Goal: Task Accomplishment & Management: Manage account settings

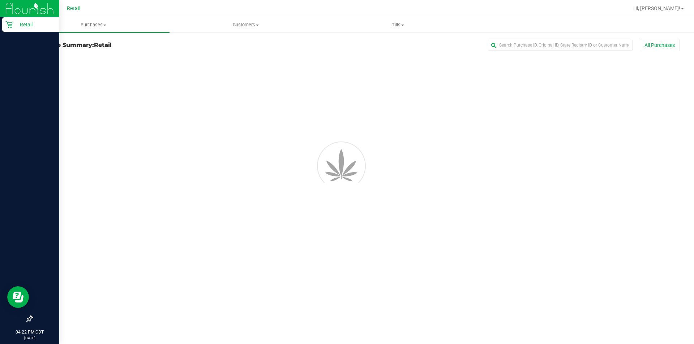
click at [26, 29] on div "Retail" at bounding box center [30, 24] width 57 height 14
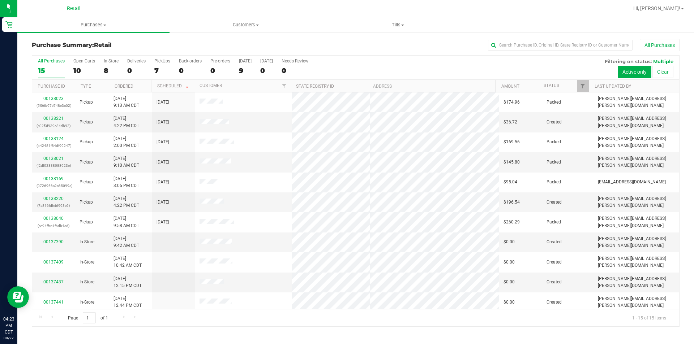
click at [160, 6] on div at bounding box center [378, 8] width 499 height 14
click at [53, 201] on link "00138220" at bounding box center [53, 198] width 20 height 5
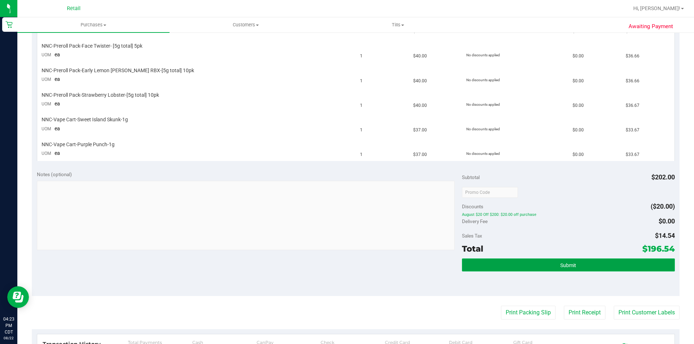
click at [561, 266] on span "Submit" at bounding box center [568, 266] width 16 height 6
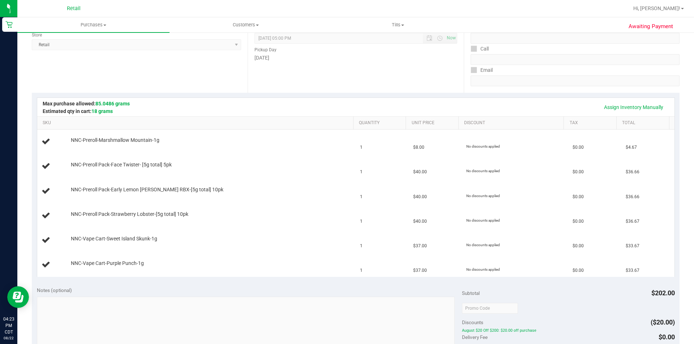
scroll to position [99, 0]
click at [635, 108] on link "Assign Inventory Manually" at bounding box center [633, 108] width 69 height 12
click at [643, 107] on link "Save & Exit" at bounding box center [651, 108] width 34 height 12
click at [640, 107] on link "Assign Inventory Manually" at bounding box center [633, 108] width 69 height 12
click at [87, 145] on link "Add Package" at bounding box center [84, 145] width 26 height 5
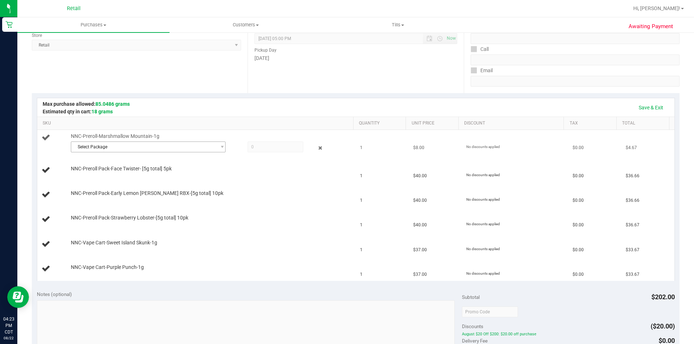
click at [121, 148] on span "Select Package" at bounding box center [143, 147] width 145 height 10
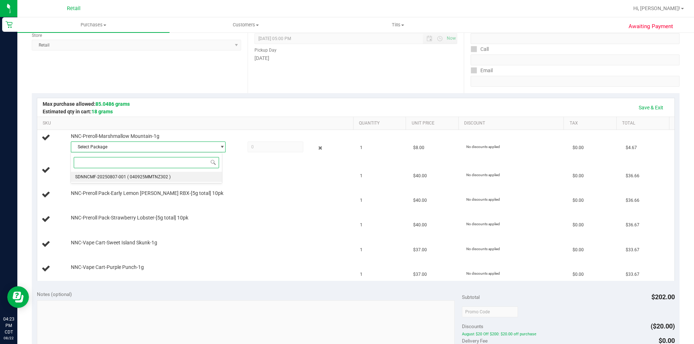
click at [183, 177] on li "SDNNCMF-20250807-001 ( 040925MMTNZ302 )" at bounding box center [146, 177] width 151 height 10
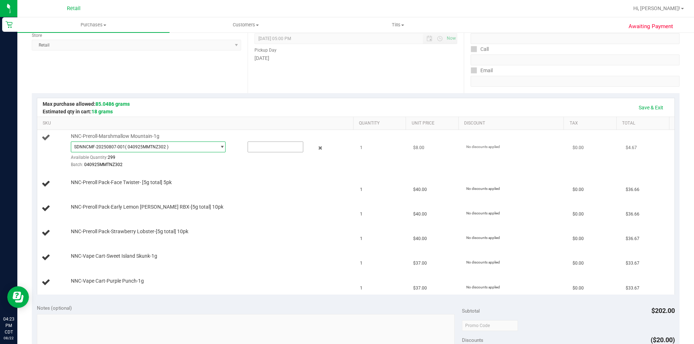
click at [268, 147] on input "text" at bounding box center [275, 147] width 55 height 10
type input "1"
click at [134, 181] on span "NNC-Preroll Pack-Face Twister- [5g total] 5pk" at bounding box center [121, 182] width 101 height 7
type input "1.0000"
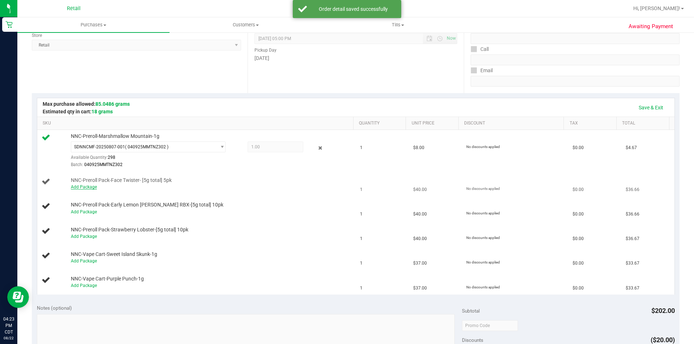
click at [89, 187] on link "Add Package" at bounding box center [84, 187] width 26 height 5
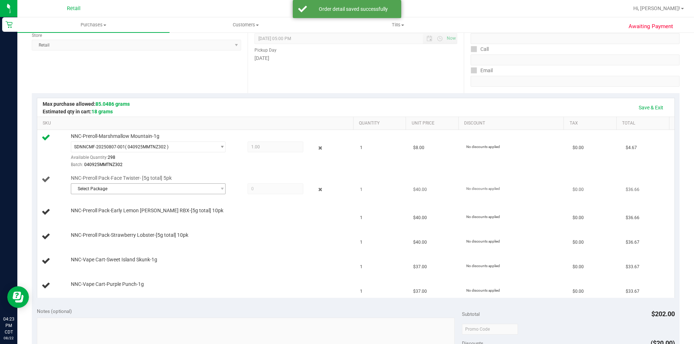
click at [122, 185] on span "Select Package" at bounding box center [143, 189] width 145 height 10
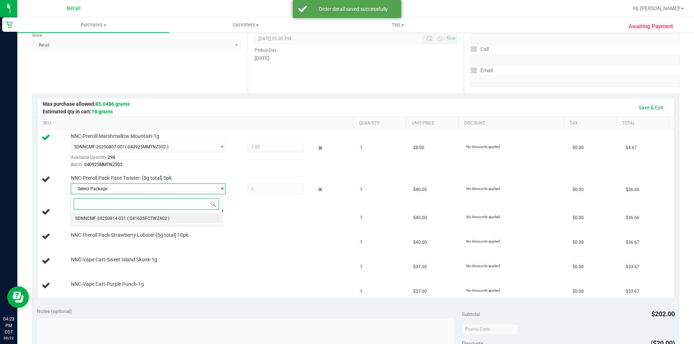
click at [124, 223] on li "SDNNCMF-20250814-031 ( 041625FCTWZ402 )" at bounding box center [146, 219] width 151 height 10
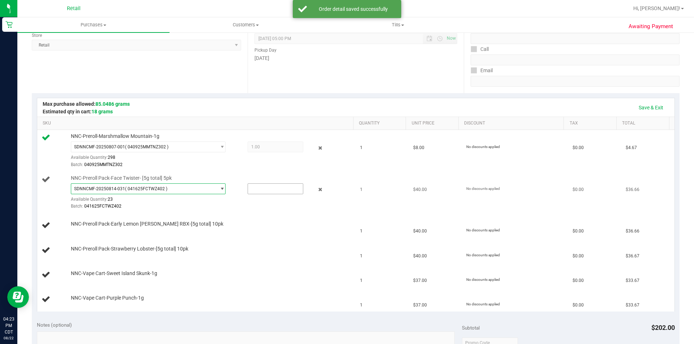
click at [260, 187] on input "text" at bounding box center [275, 189] width 55 height 10
type input "1"
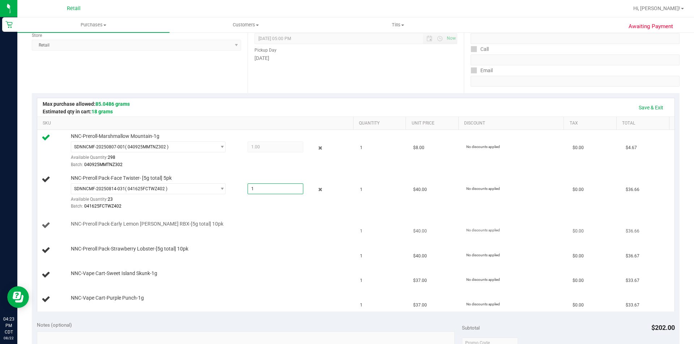
click at [119, 228] on div at bounding box center [210, 228] width 279 height 0
type input "1.0000"
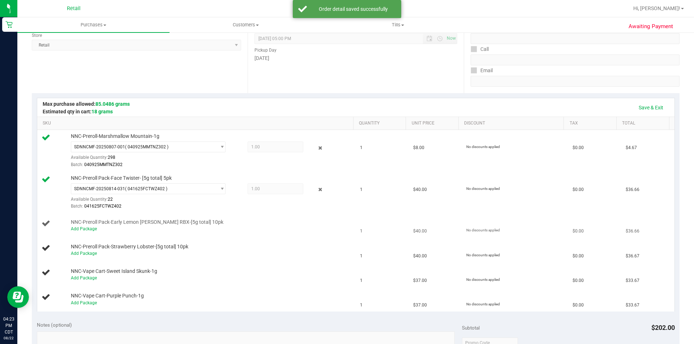
click at [87, 226] on div "Add Package" at bounding box center [210, 229] width 279 height 7
click at [86, 230] on link "Add Package" at bounding box center [84, 229] width 26 height 5
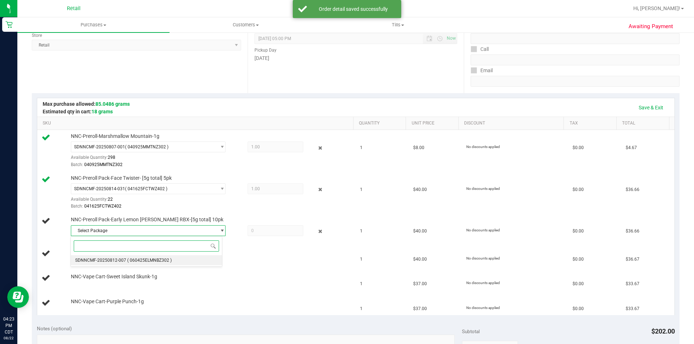
click at [128, 265] on li "SDNNCMF-20250812-007 ( 060425ELMNBZ302 )" at bounding box center [146, 260] width 151 height 10
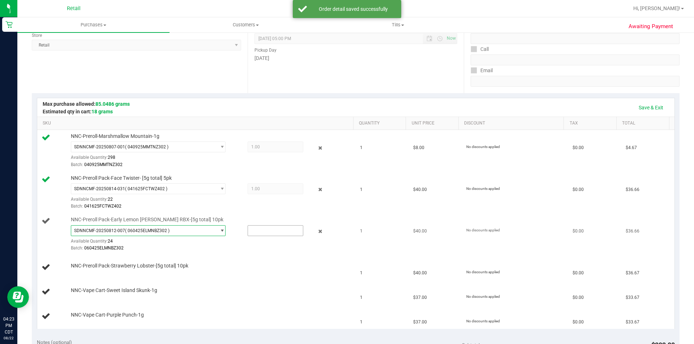
click at [262, 231] on input "text" at bounding box center [275, 231] width 55 height 10
type input "1"
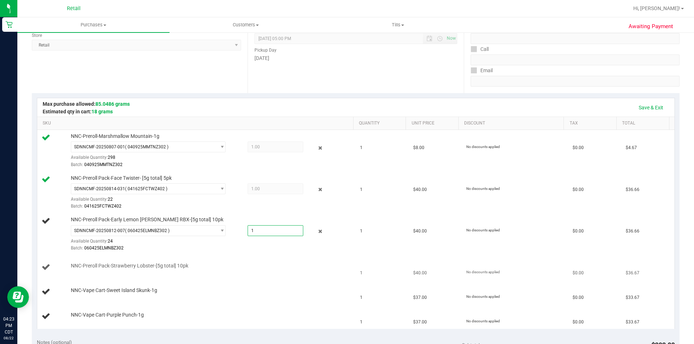
click at [117, 271] on div "NNC-Preroll Pack-Strawberry Lobster-[5g total] 10pk" at bounding box center [197, 268] width 310 height 10
type input "1.0000"
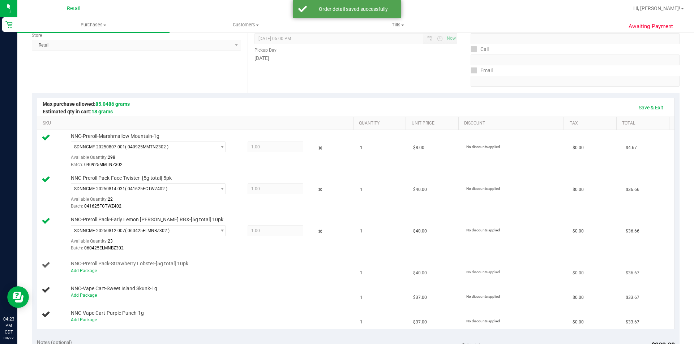
click at [84, 273] on link "Add Package" at bounding box center [84, 270] width 26 height 5
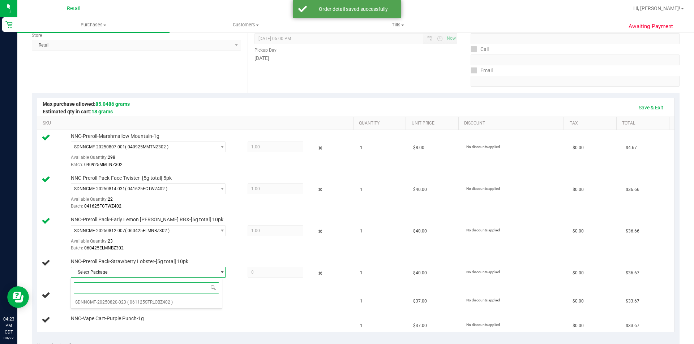
click at [100, 290] on input at bounding box center [146, 288] width 145 height 11
click at [101, 301] on span "SDNNCMF-20250820-023" at bounding box center [100, 302] width 51 height 5
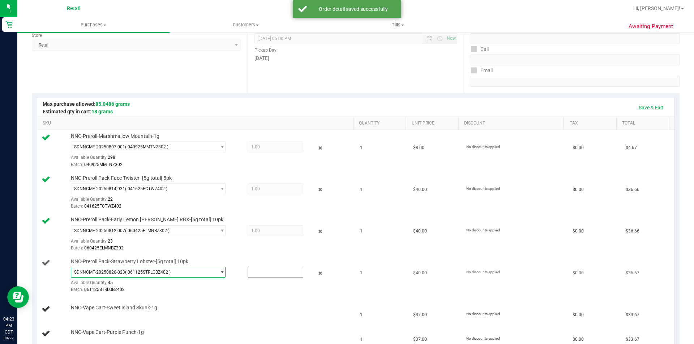
click at [255, 271] on input "text" at bounding box center [275, 272] width 55 height 10
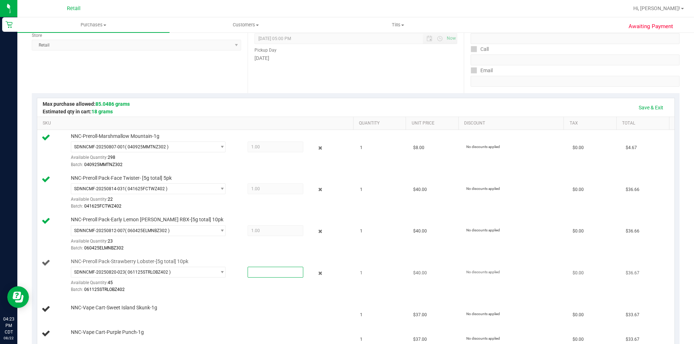
type input "1"
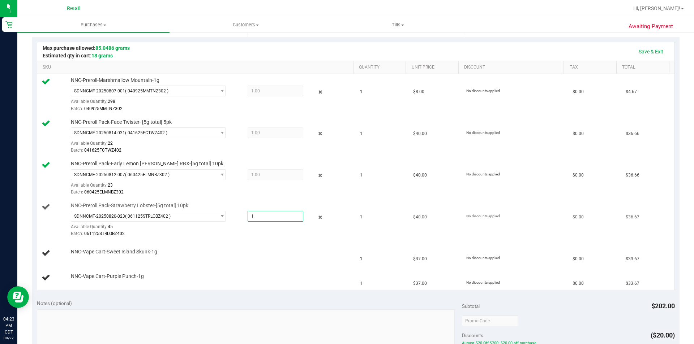
scroll to position [185, 0]
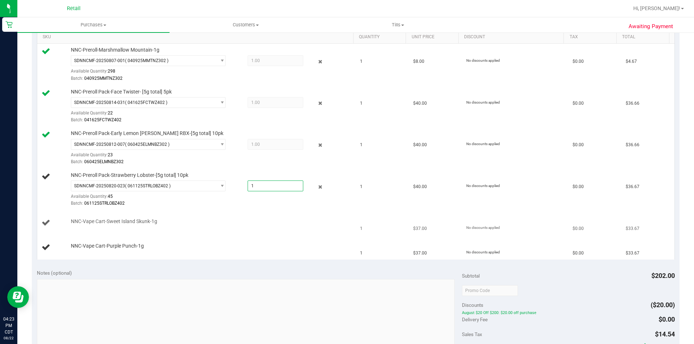
click at [123, 226] on div "NNC-Vape Cart-Sweet Island Skunk-1g" at bounding box center [197, 223] width 310 height 10
type input "1.0000"
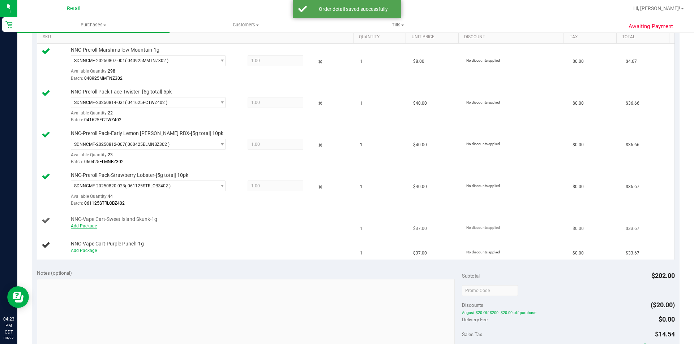
click at [84, 227] on link "Add Package" at bounding box center [84, 226] width 26 height 5
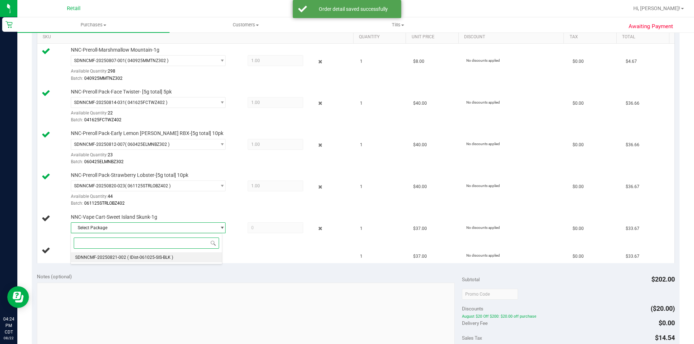
click at [104, 255] on span "SDNNCMF-20250821-002" at bounding box center [100, 257] width 51 height 5
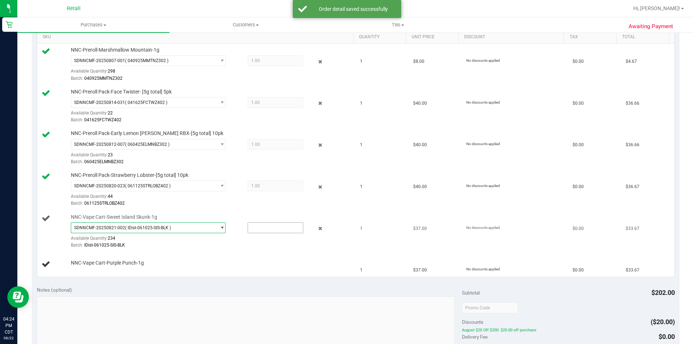
click at [263, 228] on input "text" at bounding box center [275, 228] width 55 height 10
type input "1"
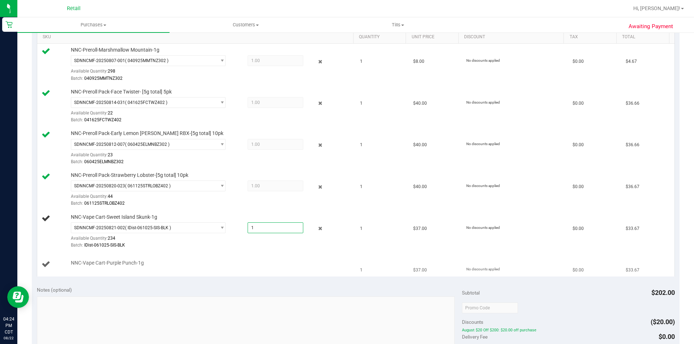
click at [121, 267] on div at bounding box center [210, 267] width 279 height 0
type input "1.0000"
click at [85, 270] on link "Add Package" at bounding box center [84, 268] width 26 height 5
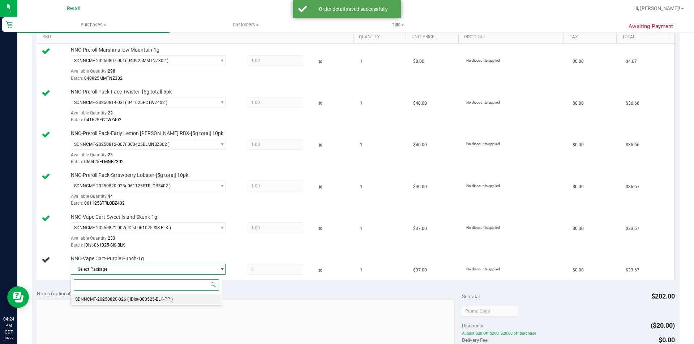
click at [118, 299] on span "SDNNCMF-20250820-026" at bounding box center [100, 299] width 51 height 5
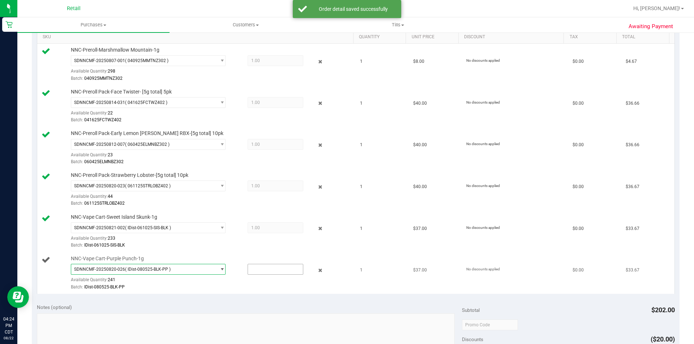
click at [261, 269] on input "text" at bounding box center [275, 269] width 55 height 10
type input "1"
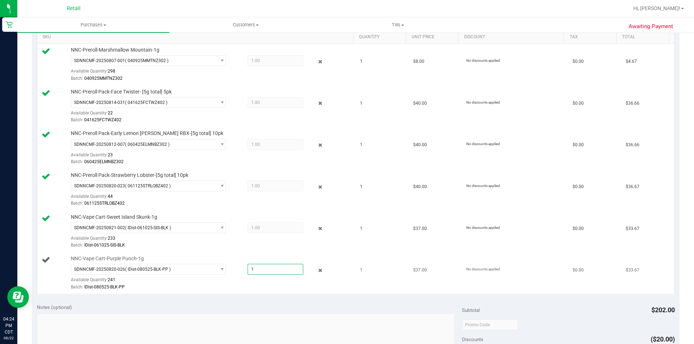
click at [266, 291] on div at bounding box center [210, 291] width 279 height 0
type input "1.0000"
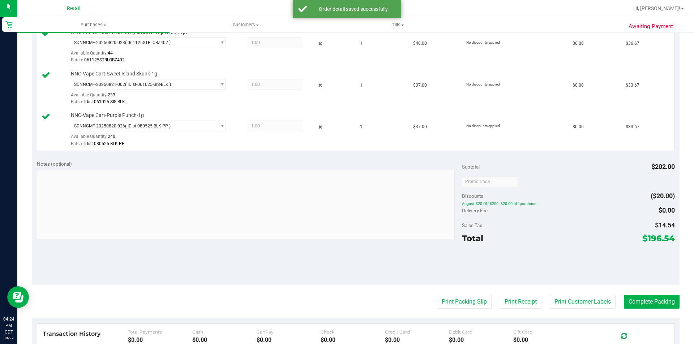
scroll to position [332, 0]
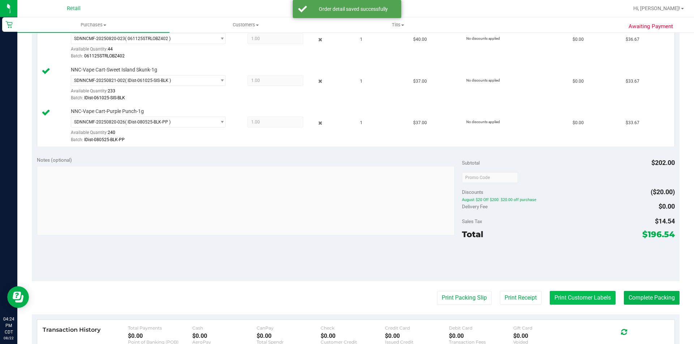
click at [582, 299] on button "Print Customer Labels" at bounding box center [583, 298] width 66 height 14
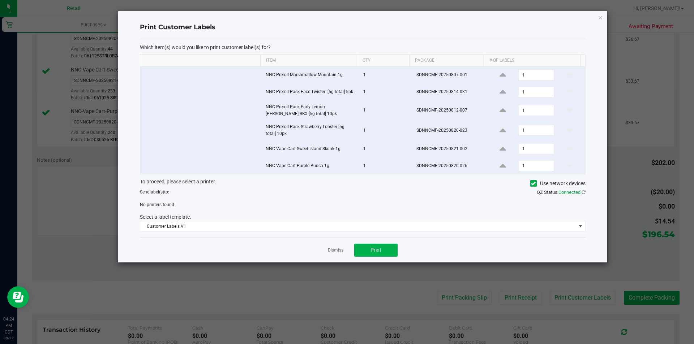
click at [531, 184] on icon at bounding box center [533, 184] width 5 height 0
click at [0, 0] on input "Use network devices" at bounding box center [0, 0] width 0 height 0
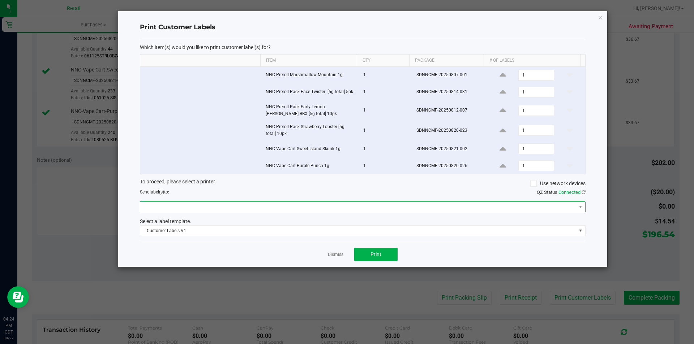
click at [491, 206] on span at bounding box center [358, 207] width 436 height 10
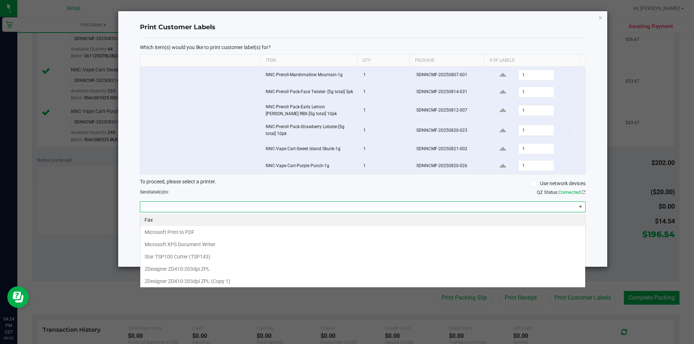
scroll to position [11, 445]
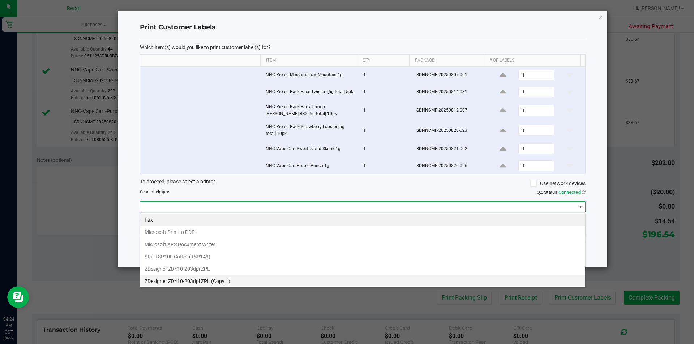
click at [225, 284] on 1\) "ZDesigner ZD410-203dpi ZPL (Copy 1)" at bounding box center [362, 281] width 445 height 12
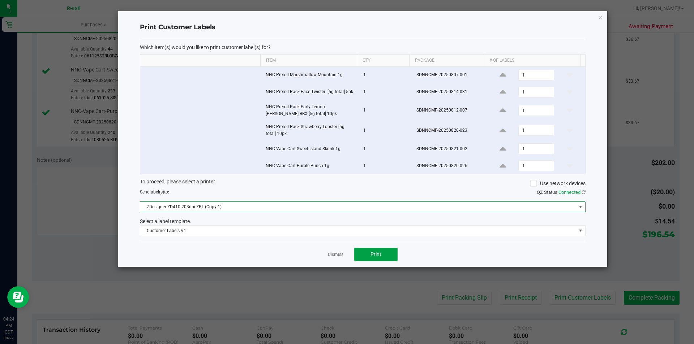
click at [383, 257] on button "Print" at bounding box center [375, 254] width 43 height 13
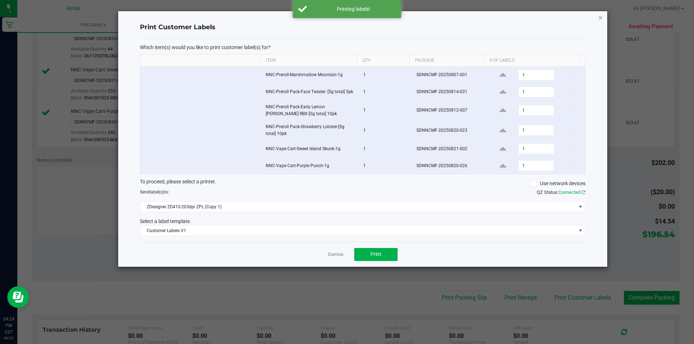
click at [602, 18] on icon "button" at bounding box center [600, 17] width 5 height 9
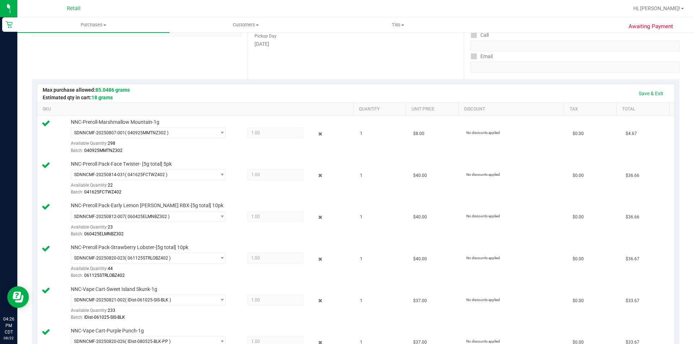
scroll to position [113, 0]
click at [646, 93] on link "Save & Exit" at bounding box center [651, 93] width 34 height 12
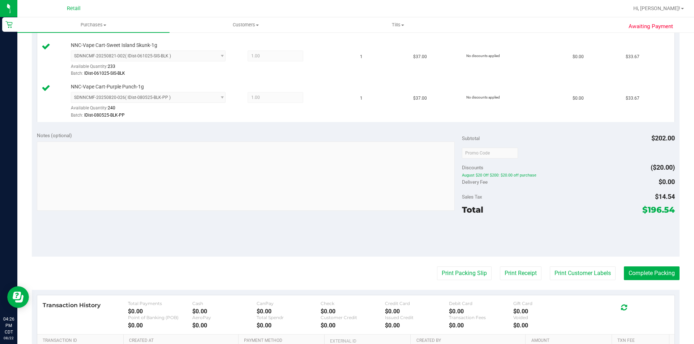
scroll to position [359, 0]
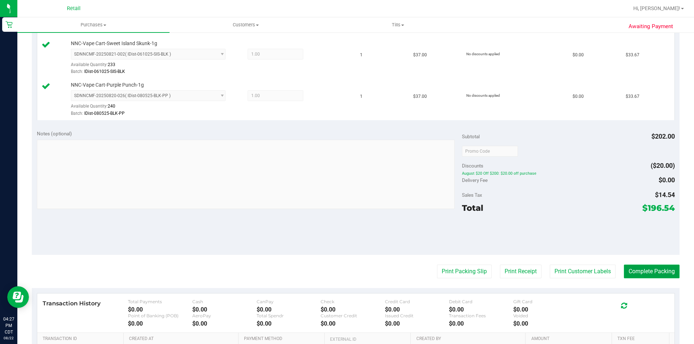
click at [644, 271] on button "Complete Packing" at bounding box center [652, 272] width 56 height 14
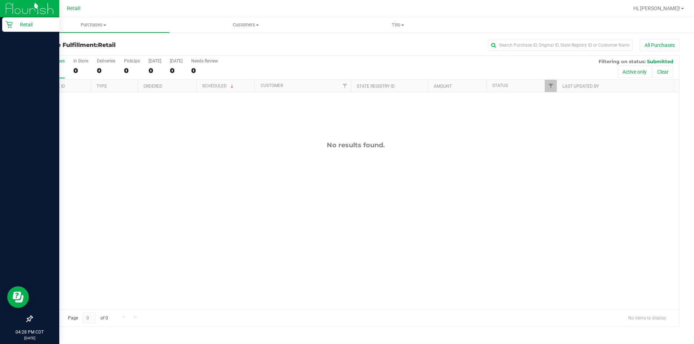
click at [5, 28] on div "Retail" at bounding box center [30, 24] width 57 height 14
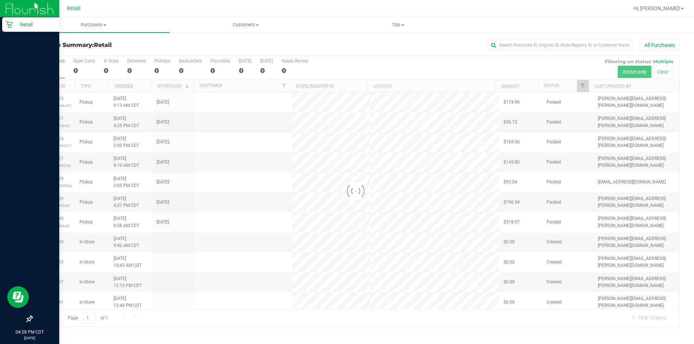
click at [28, 24] on p "Retail" at bounding box center [34, 24] width 43 height 9
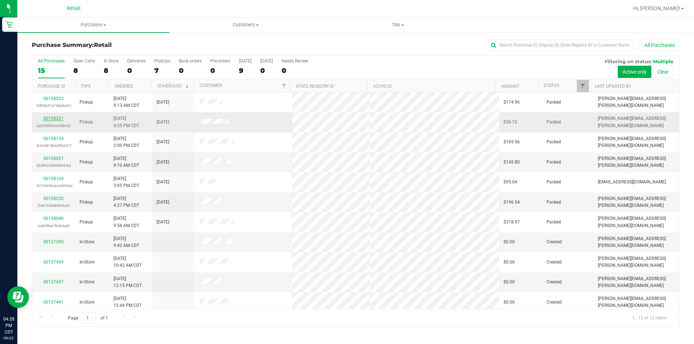
click at [60, 120] on link "00138221" at bounding box center [53, 118] width 20 height 5
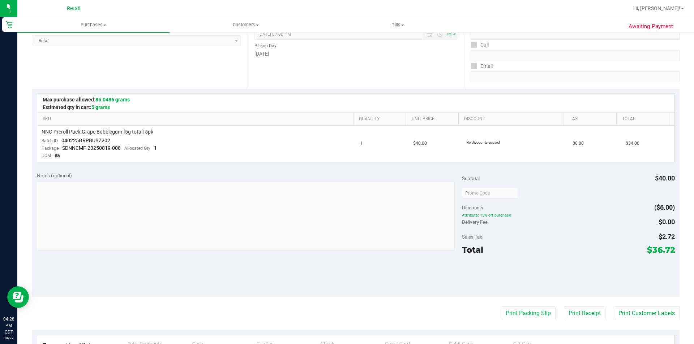
scroll to position [104, 0]
click at [147, 128] on span "NNC-Preroll Pack-Grape Bubblegum-[5g total] 5pk" at bounding box center [98, 131] width 112 height 7
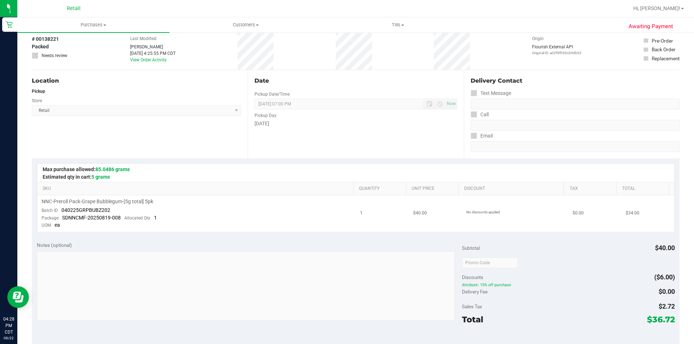
scroll to position [0, 0]
